Goal: Find specific page/section: Find specific page/section

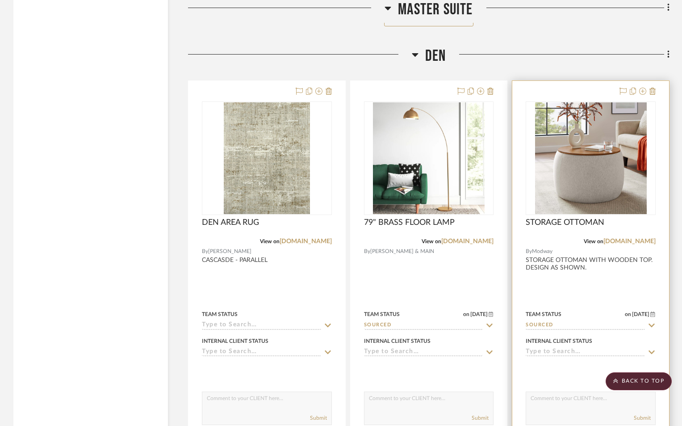
drag, startPoint x: 627, startPoint y: 381, endPoint x: 614, endPoint y: 370, distance: 17.2
click at [624, 378] on scroll-to-top-button "BACK TO TOP" at bounding box center [639, 381] width 66 height 18
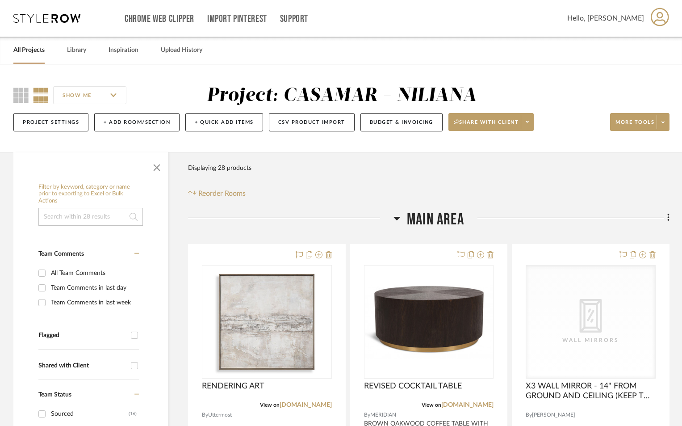
click at [32, 45] on link "All Projects" at bounding box center [28, 50] width 31 height 12
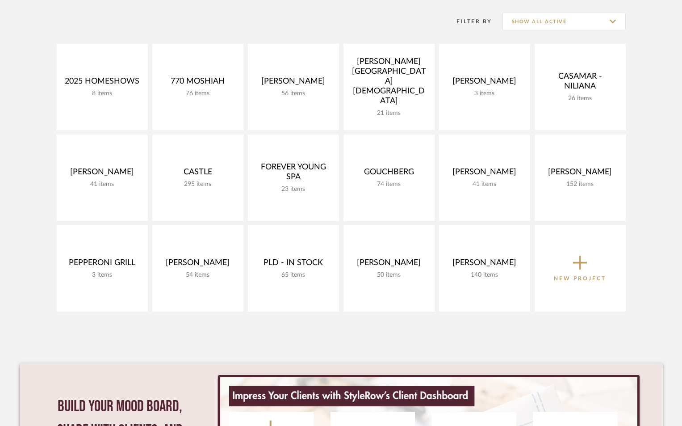
scroll to position [179, 0]
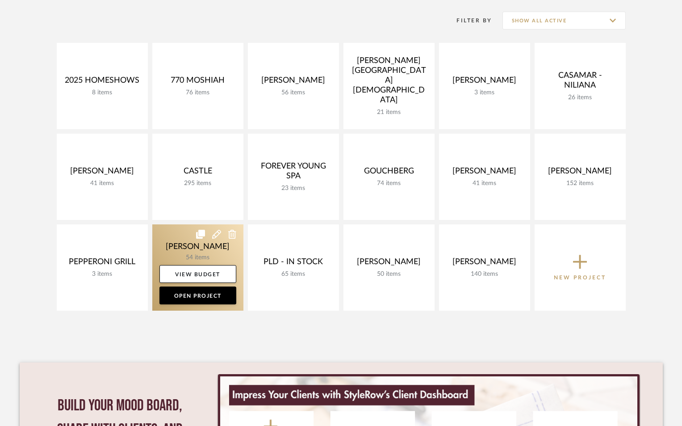
click at [179, 251] on link at bounding box center [197, 267] width 91 height 86
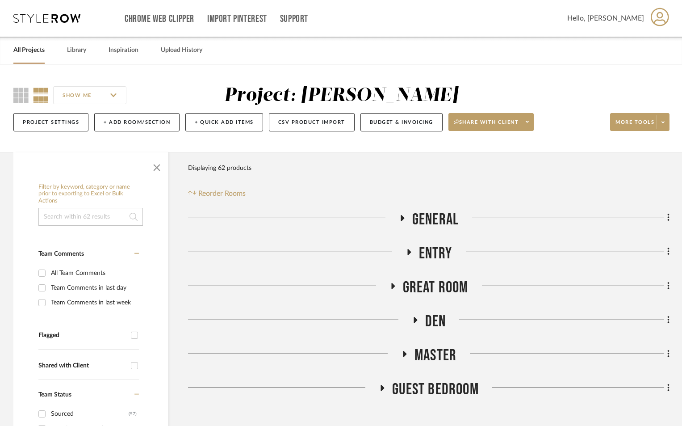
click at [409, 252] on icon at bounding box center [409, 252] width 4 height 6
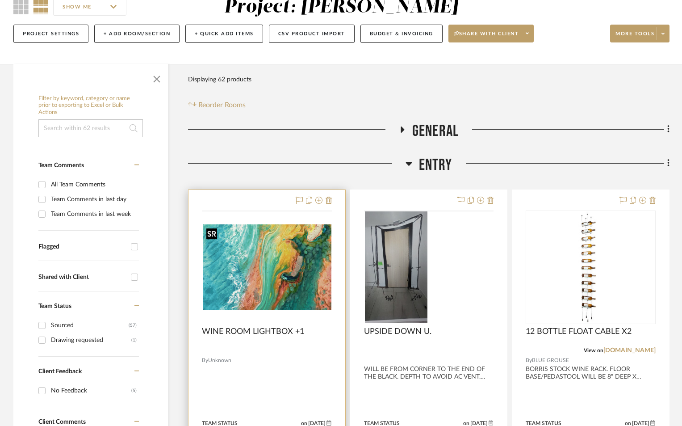
scroll to position [89, 0]
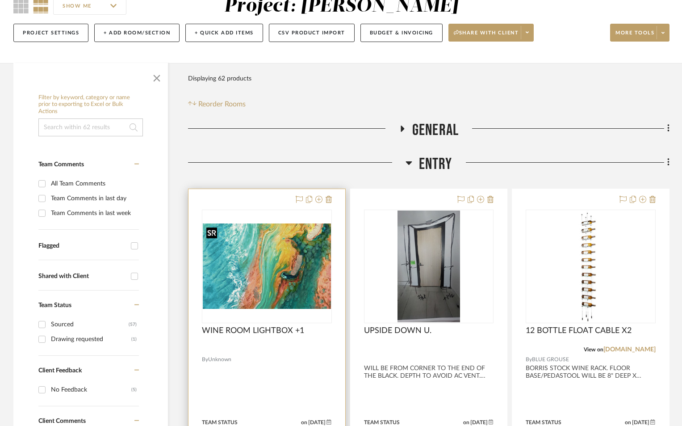
click at [0, 0] on img at bounding box center [0, 0] width 0 height 0
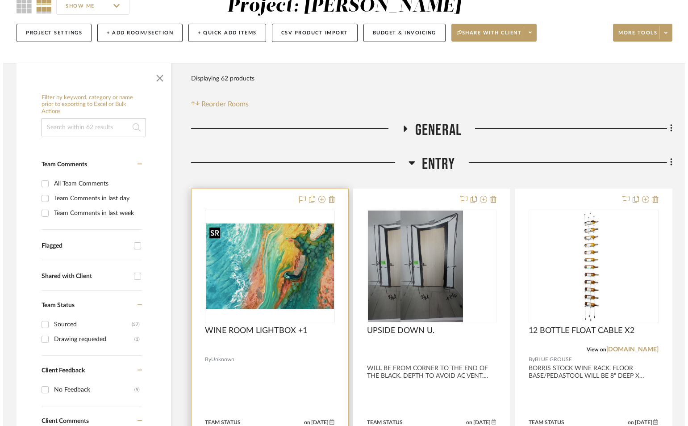
scroll to position [0, 0]
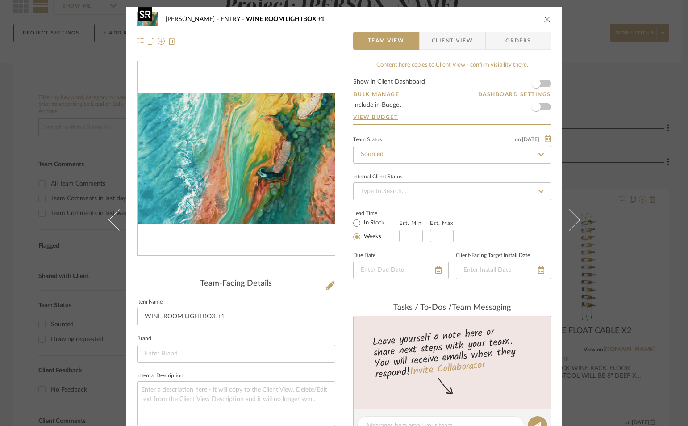
click at [242, 164] on img "0" at bounding box center [236, 159] width 197 height 132
